Goal: Transaction & Acquisition: Register for event/course

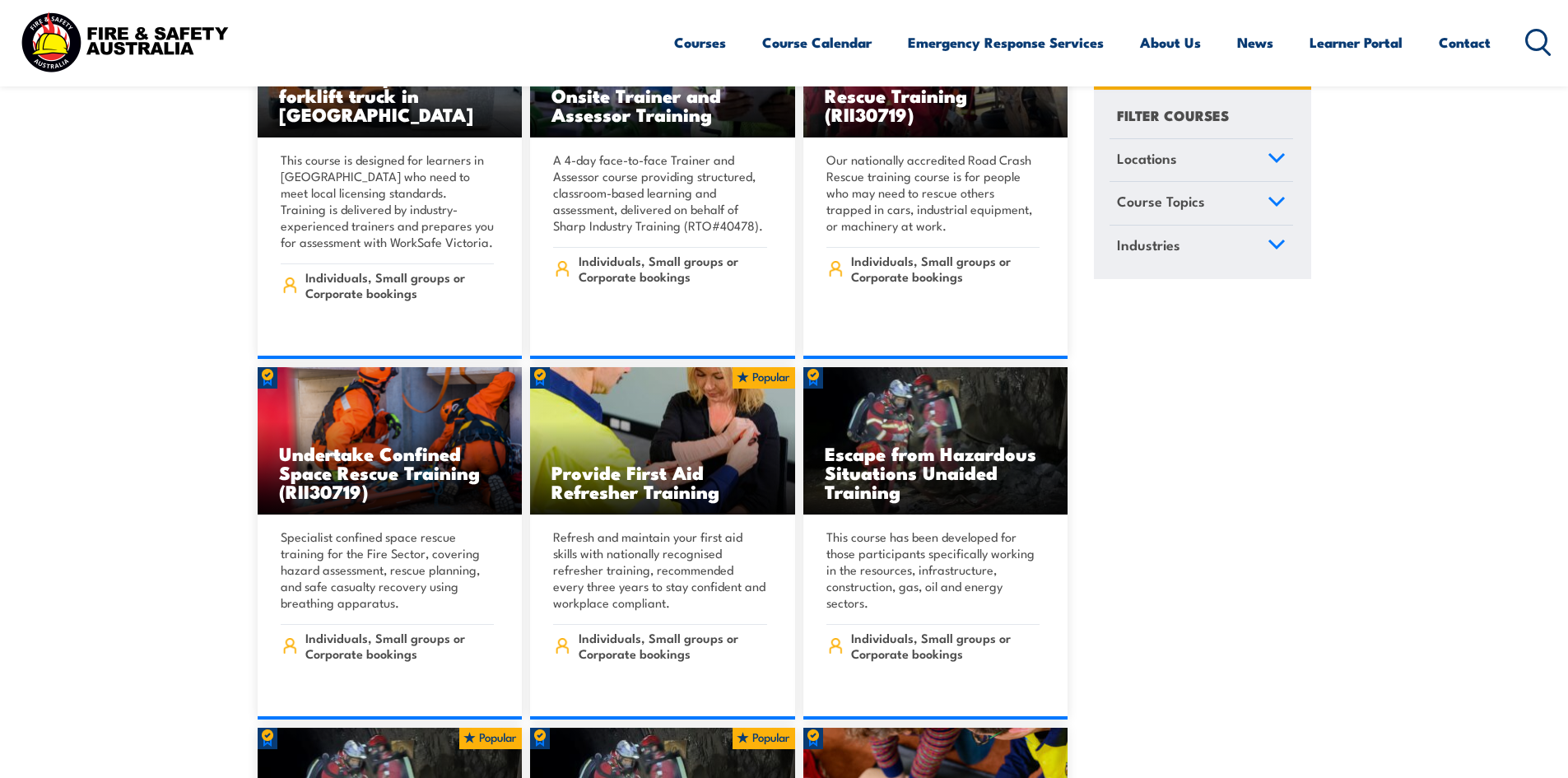
scroll to position [412, 0]
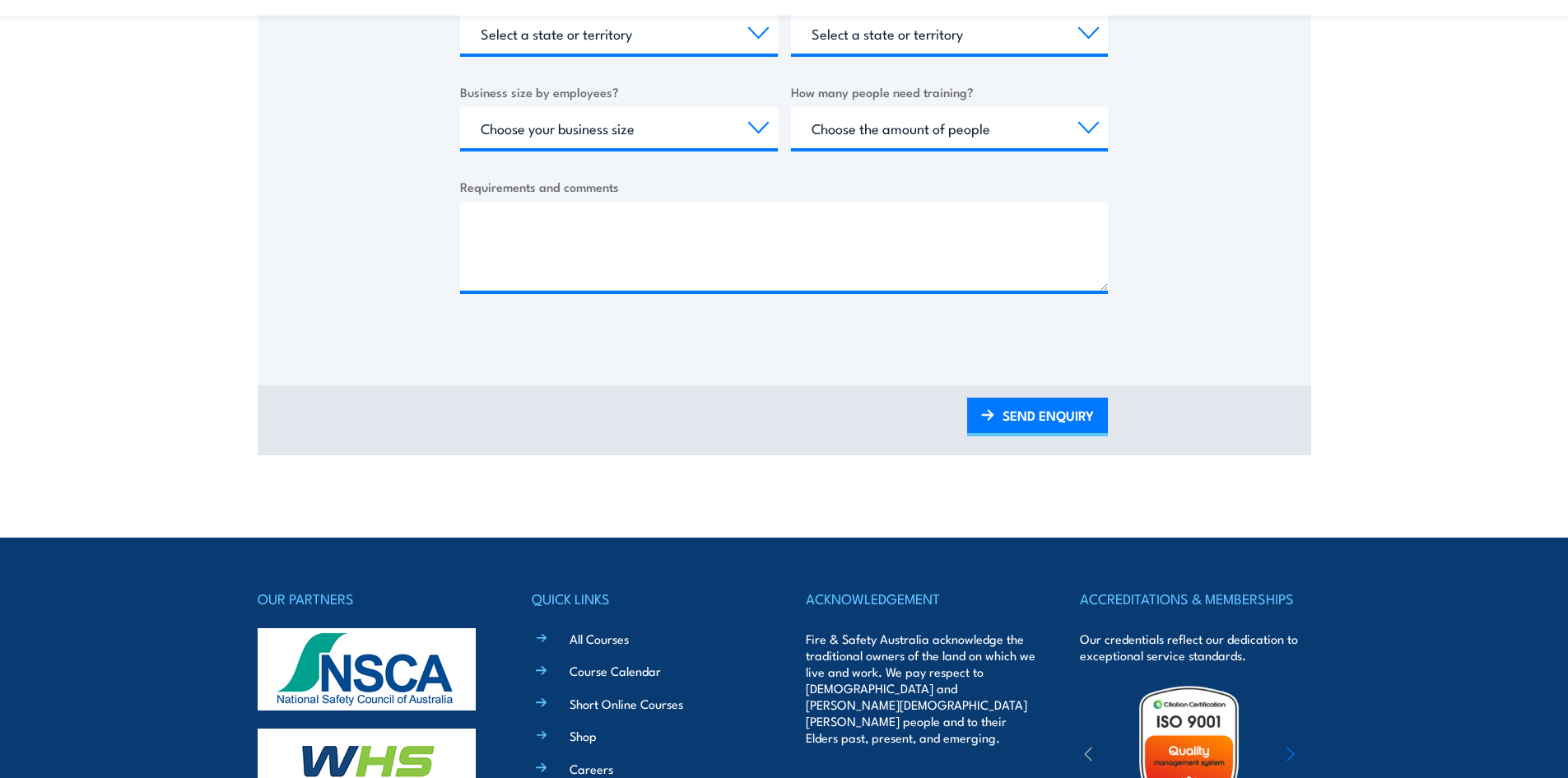
scroll to position [329, 0]
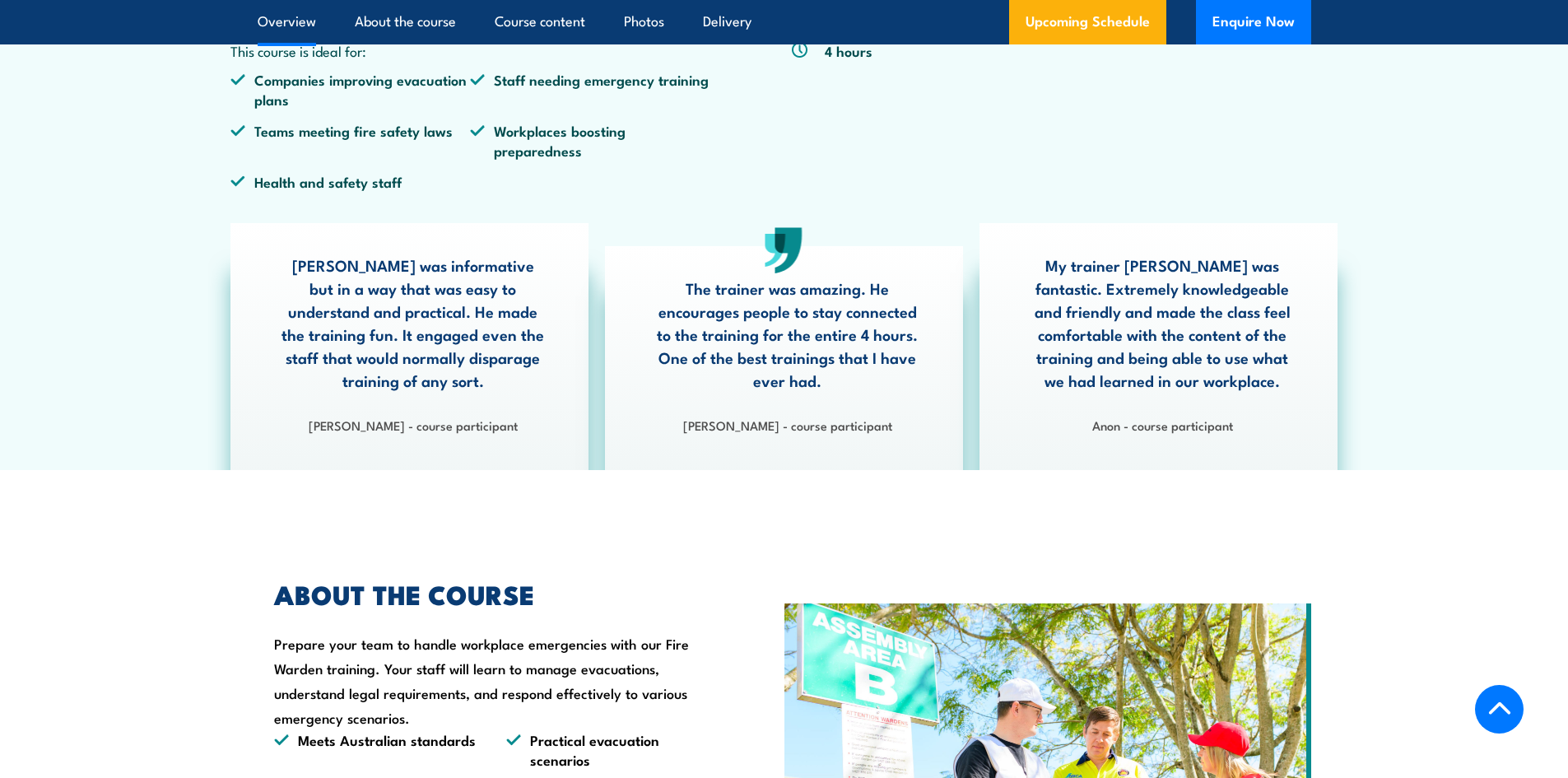
scroll to position [412, 0]
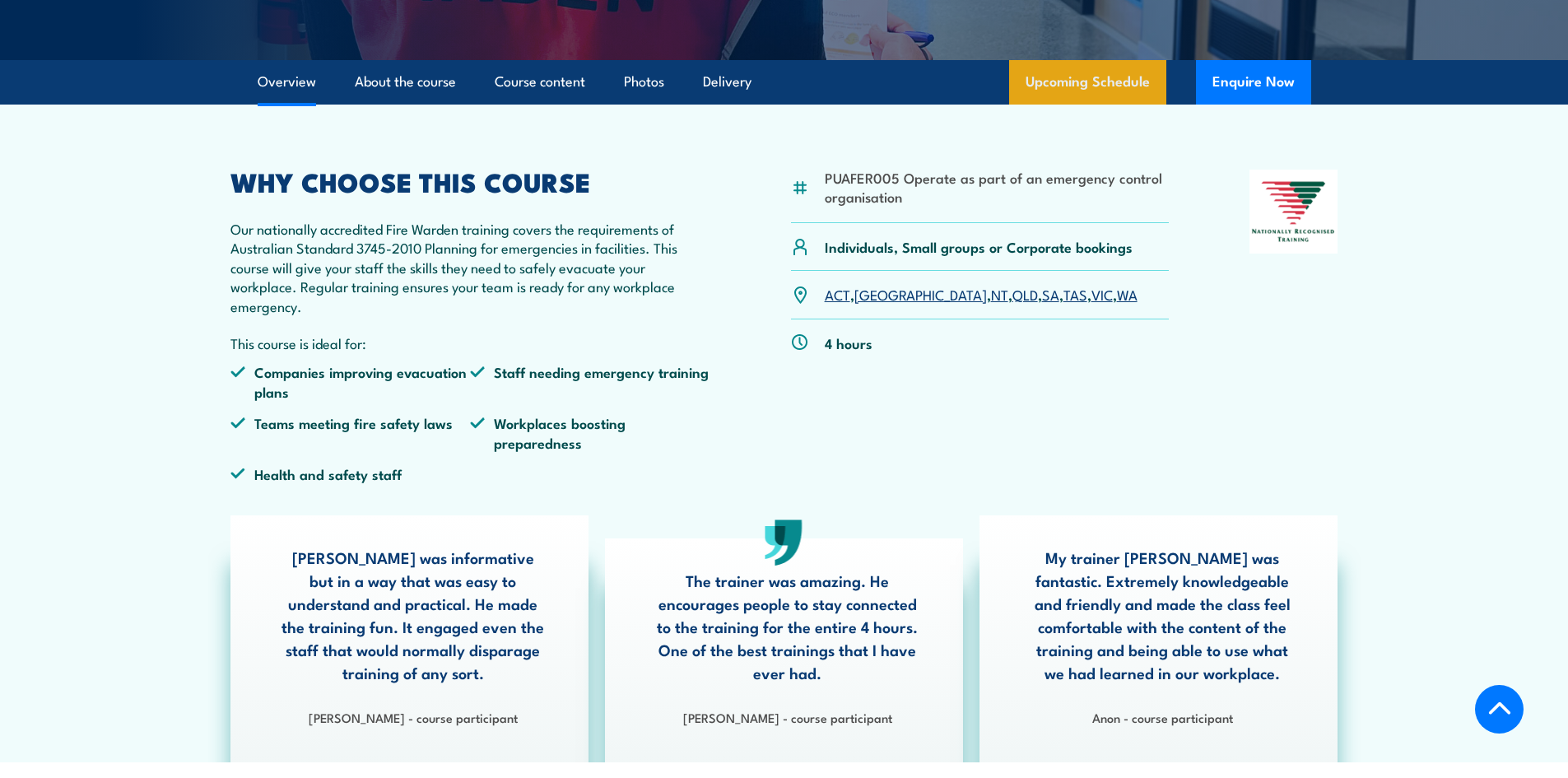
click at [1038, 64] on link "Upcoming Schedule" at bounding box center [1087, 82] width 157 height 44
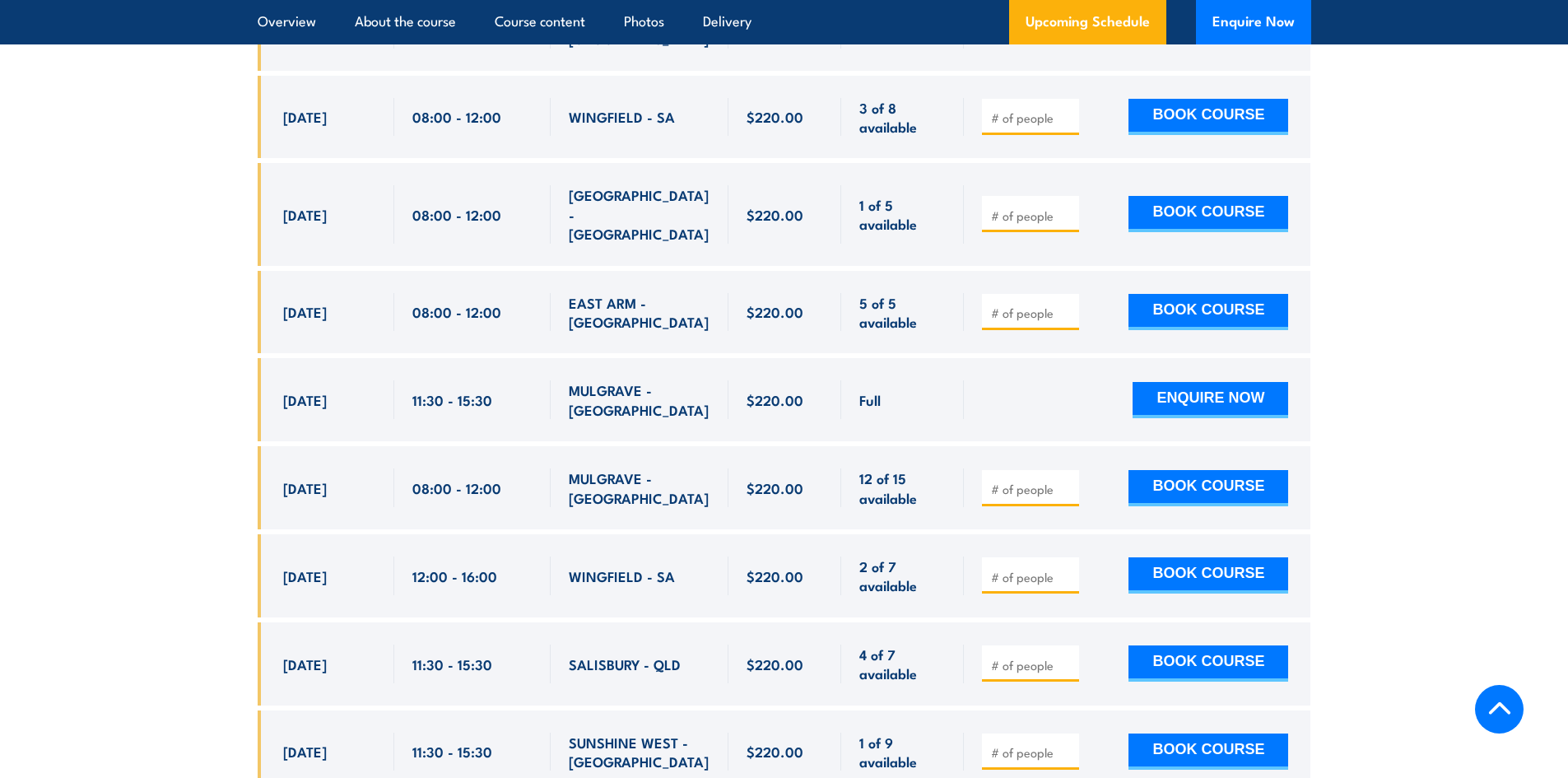
scroll to position [4032, 0]
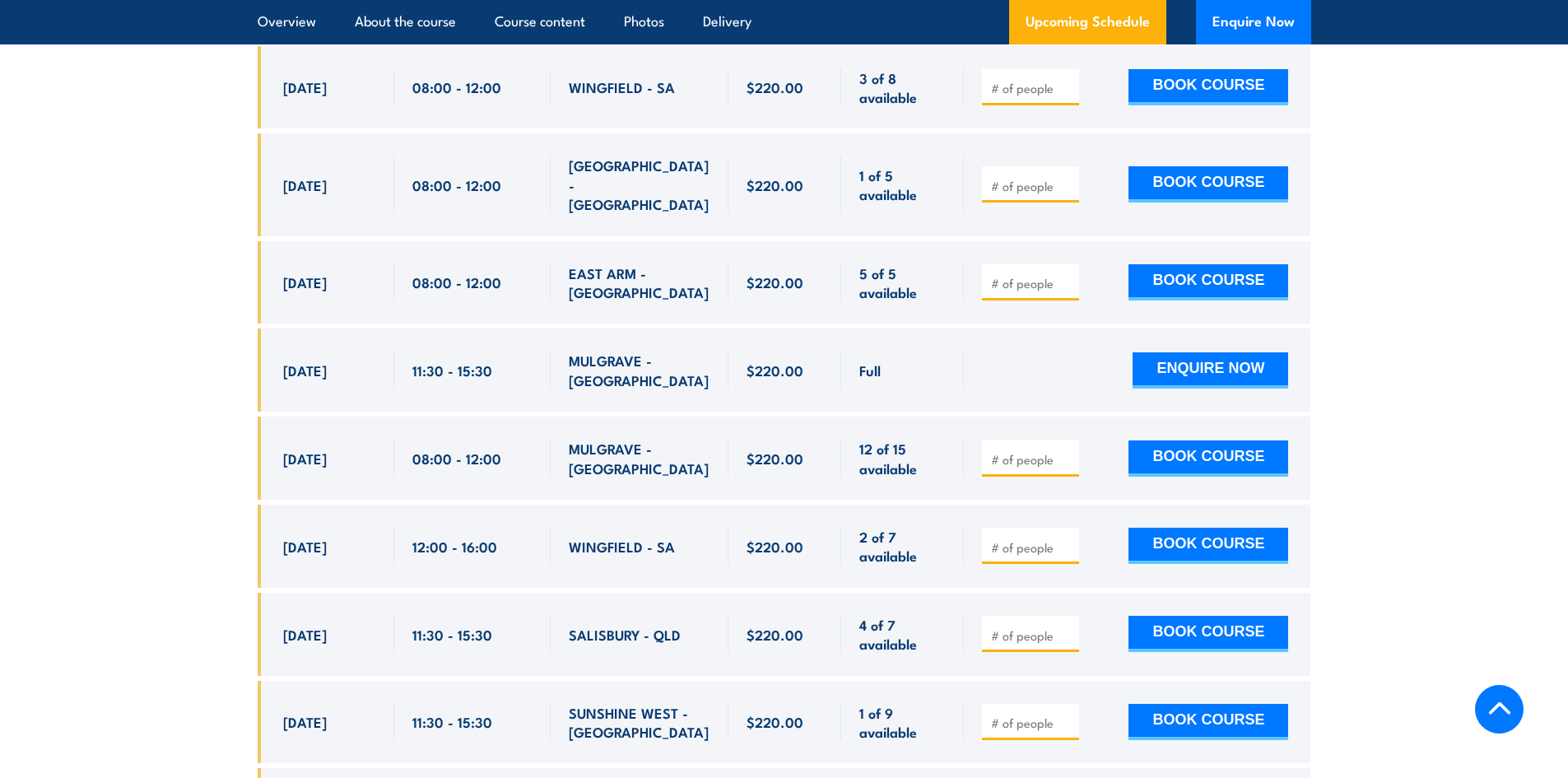
click at [1001, 451] on input "number" at bounding box center [1032, 459] width 82 height 17
type input "1"
click at [1063, 451] on input "1" at bounding box center [1032, 459] width 82 height 17
click at [1185, 441] on button "BOOK COURSE" at bounding box center [1208, 458] width 160 height 36
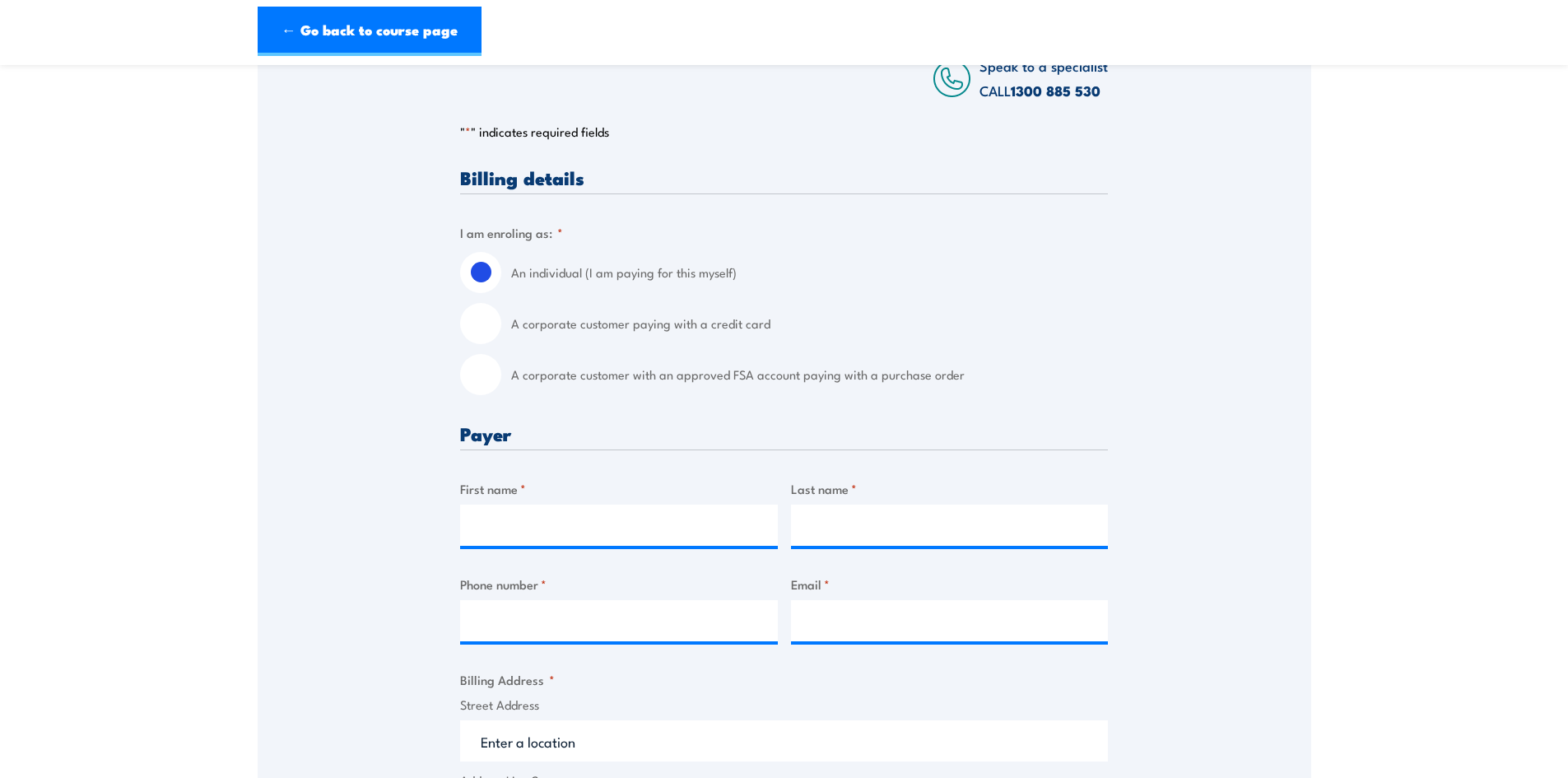
scroll to position [329, 0]
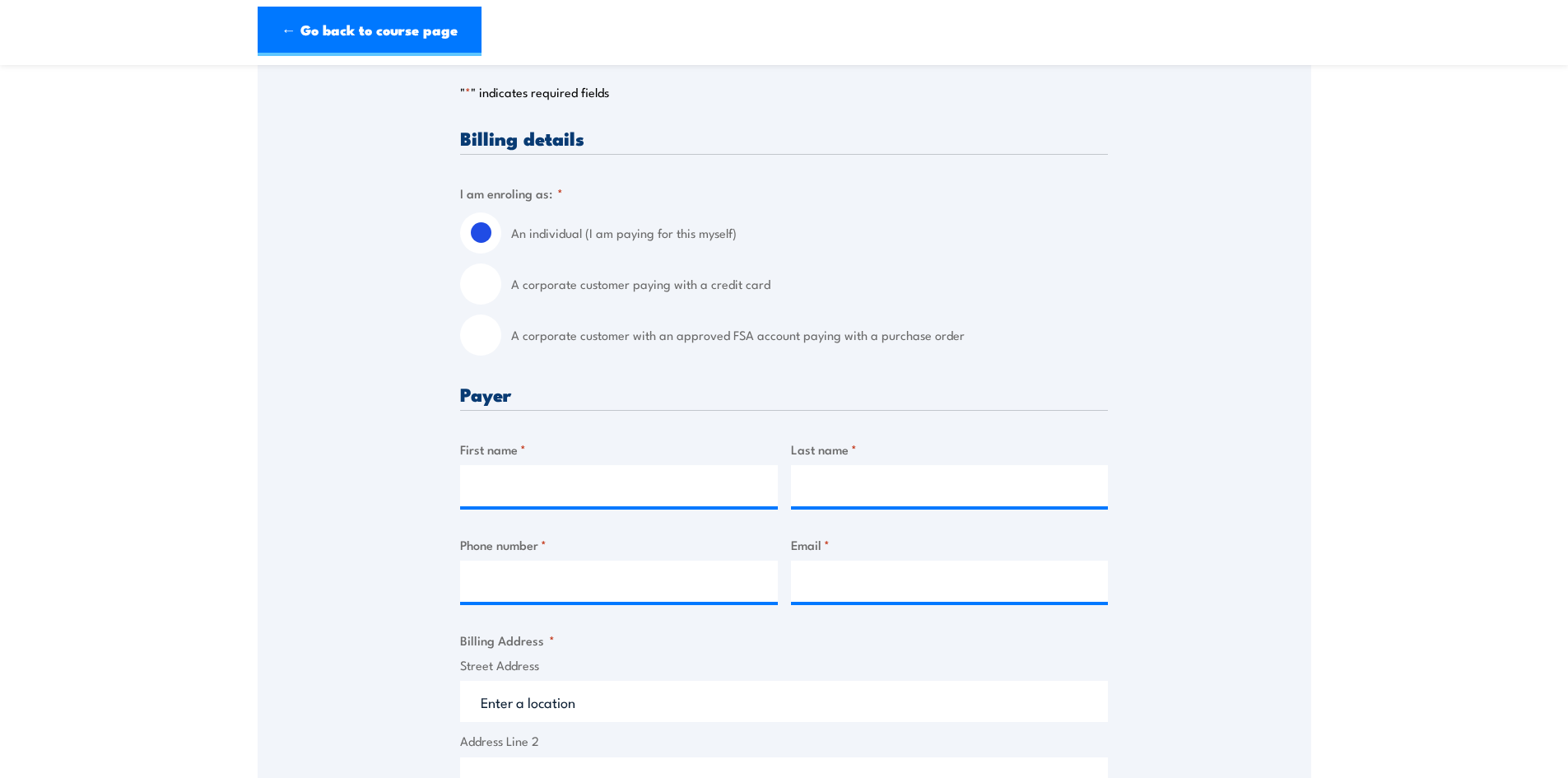
click at [537, 293] on label "A corporate customer paying with a credit card" at bounding box center [810, 283] width 597 height 42
click at [501, 293] on input "A corporate customer paying with a credit card" at bounding box center [481, 283] width 42 height 42
radio input "true"
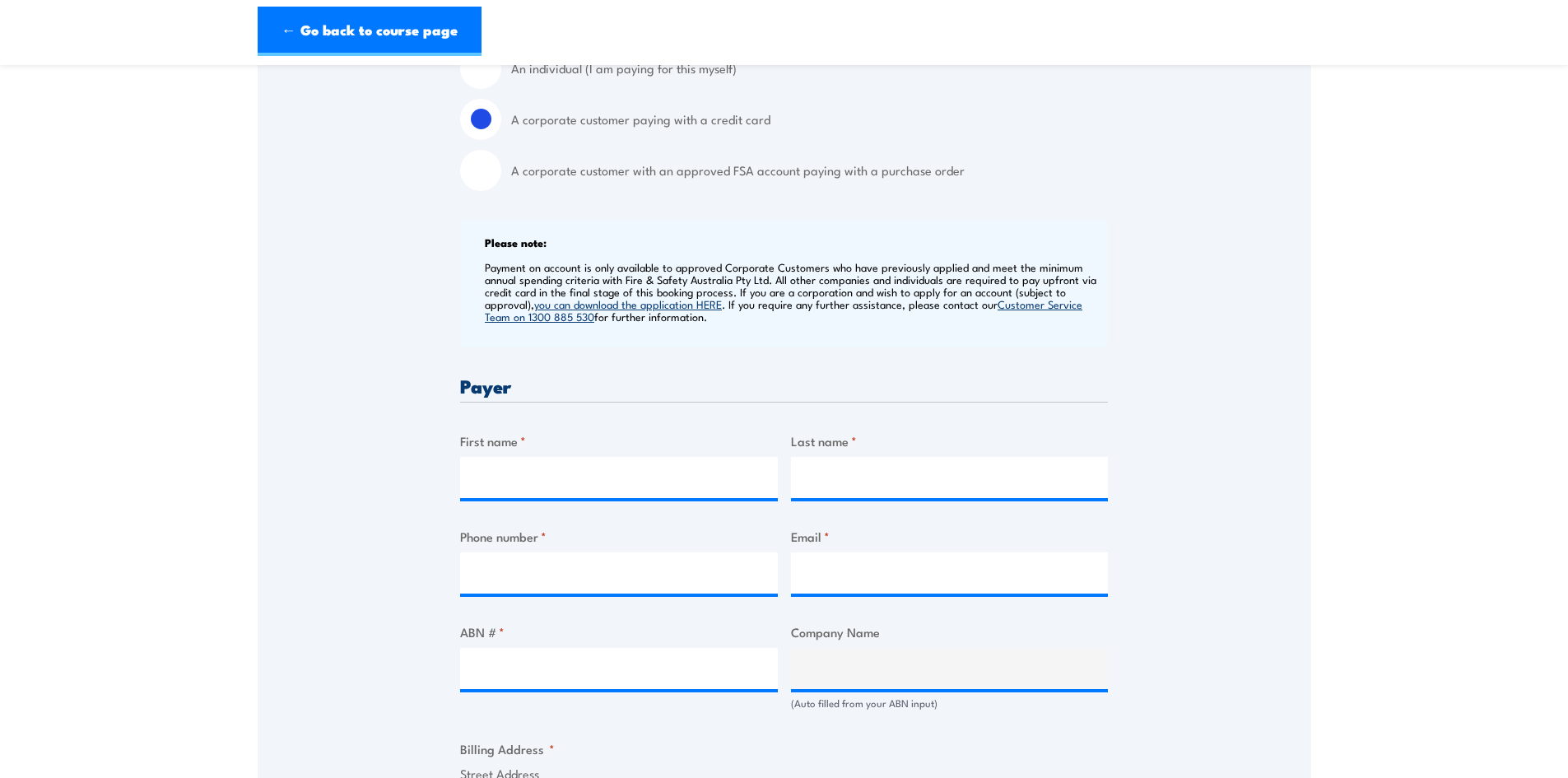
scroll to position [0, 0]
